Goal: Information Seeking & Learning: Learn about a topic

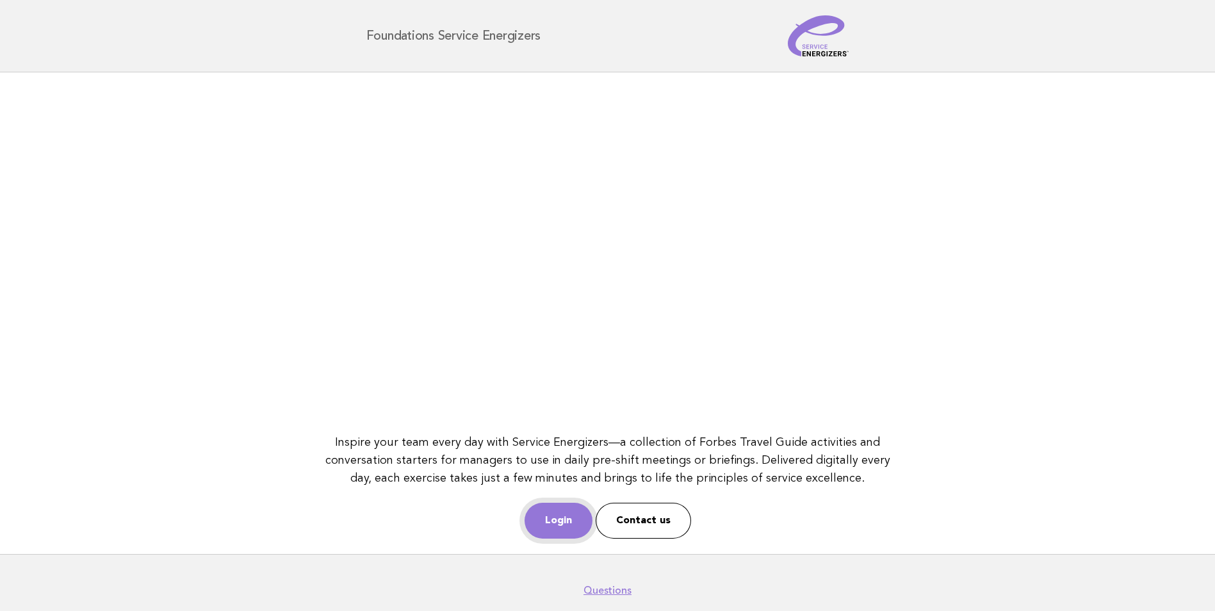
click at [581, 511] on link "Login" at bounding box center [558, 521] width 68 height 36
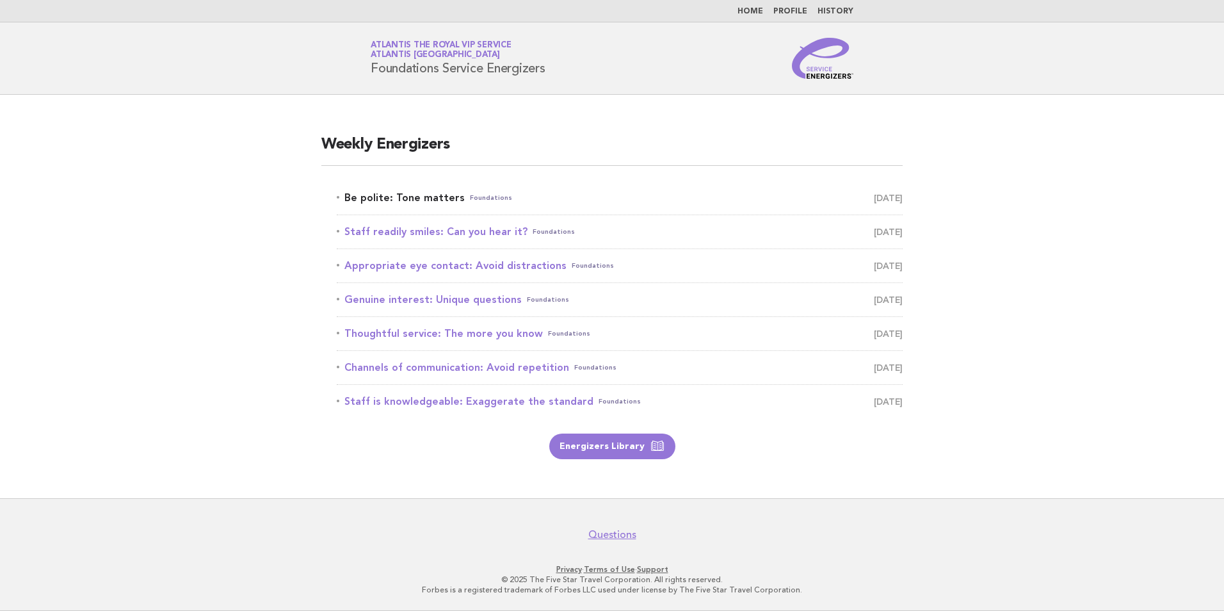
click at [432, 206] on link "Be polite: Tone matters Foundations [DATE]" at bounding box center [620, 198] width 566 height 18
